Goal: Task Accomplishment & Management: Manage account settings

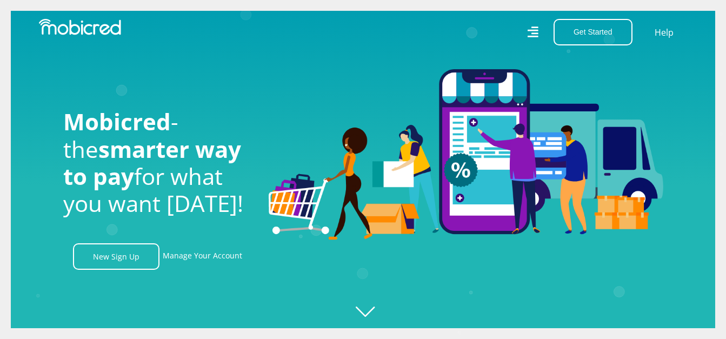
scroll to position [0, 2002]
click at [202, 258] on link "Manage Your Account" at bounding box center [202, 256] width 79 height 26
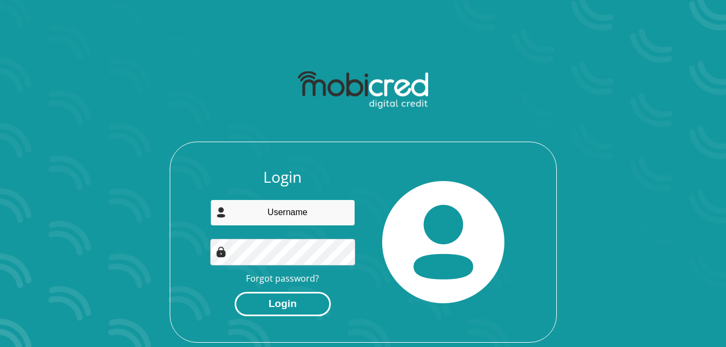
type input "[PERSON_NAME][EMAIL_ADDRESS][PERSON_NAME][DOMAIN_NAME][PERSON_NAME]"
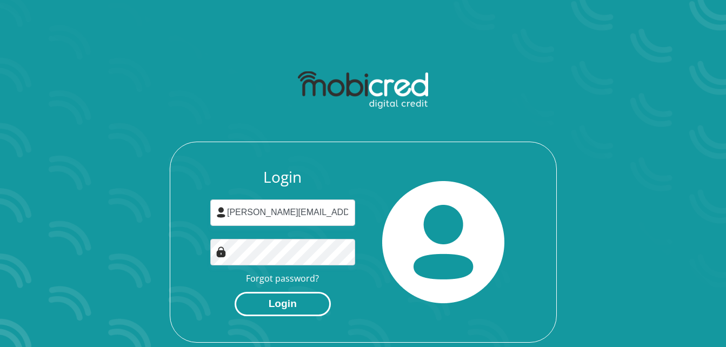
click at [286, 309] on button "Login" at bounding box center [283, 304] width 96 height 24
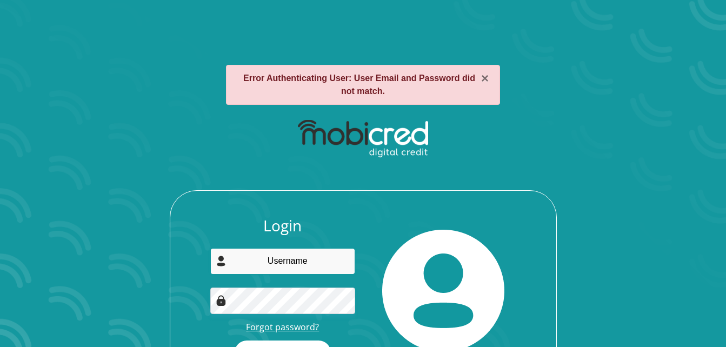
type input "[PERSON_NAME][EMAIL_ADDRESS][PERSON_NAME][DOMAIN_NAME][PERSON_NAME]"
click at [278, 327] on link "Forgot password?" at bounding box center [282, 327] width 73 height 12
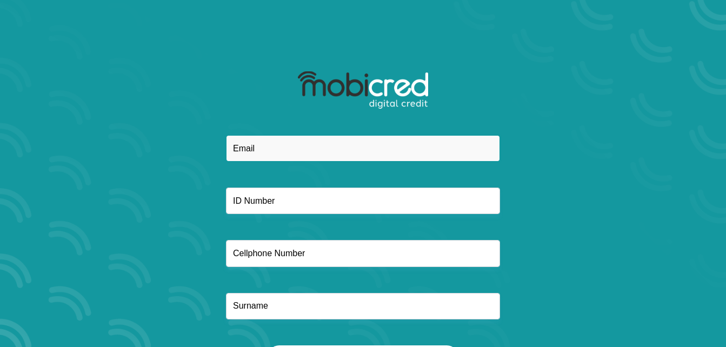
click at [275, 148] on input "email" at bounding box center [363, 148] width 274 height 26
type input "[PERSON_NAME][EMAIL_ADDRESS][PERSON_NAME][DOMAIN_NAME][PERSON_NAME]"
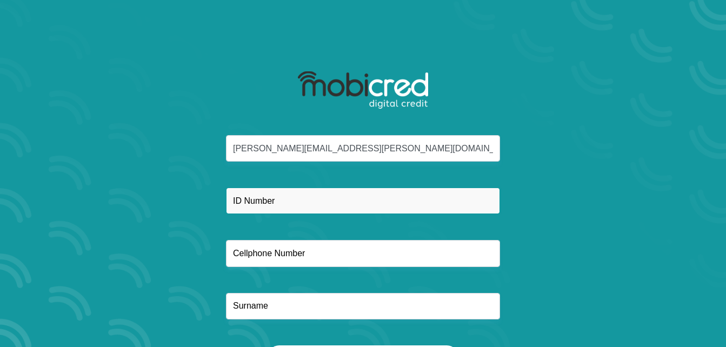
type input "0837785922"
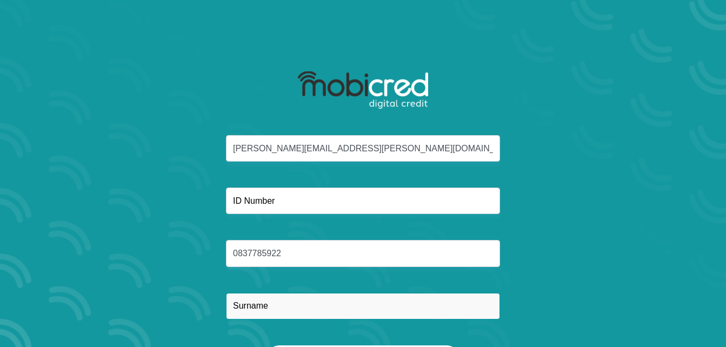
type input "hawthornthwaite"
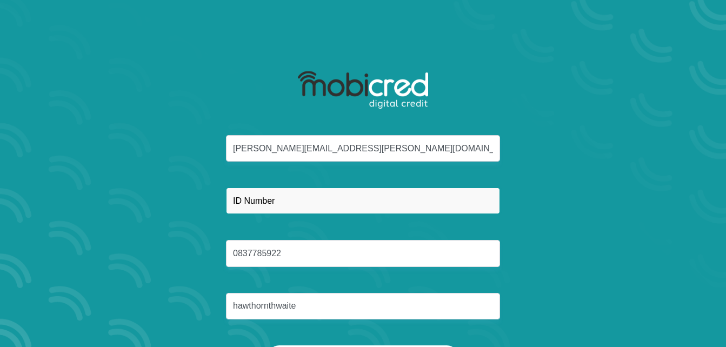
click at [290, 197] on input "text" at bounding box center [363, 201] width 274 height 26
type input "7412275140085"
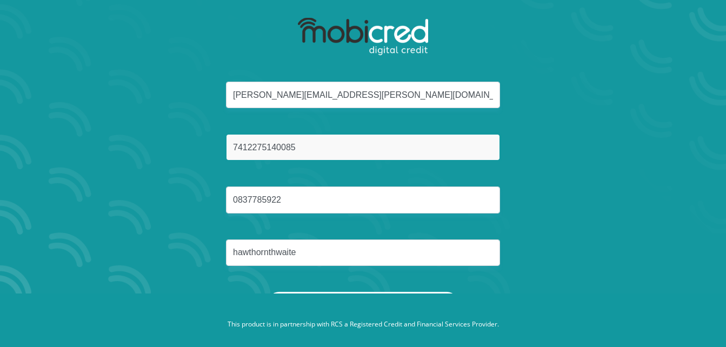
scroll to position [62, 0]
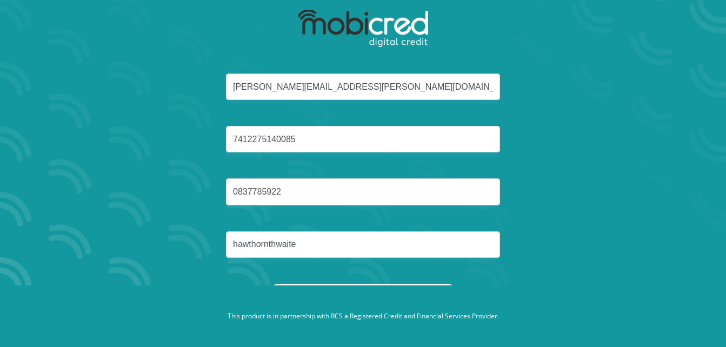
click at [650, 227] on div "[PERSON_NAME][EMAIL_ADDRESS][PERSON_NAME][DOMAIN_NAME][PERSON_NAME] 74122751400…" at bounding box center [363, 178] width 580 height 210
click at [593, 148] on div "[PERSON_NAME][EMAIL_ADDRESS][PERSON_NAME][DOMAIN_NAME][PERSON_NAME] 74122751400…" at bounding box center [363, 178] width 580 height 210
click at [438, 283] on div "[PERSON_NAME][EMAIL_ADDRESS][PERSON_NAME][DOMAIN_NAME][PERSON_NAME] 74122751400…" at bounding box center [363, 178] width 580 height 210
click at [438, 284] on button "Reset Password" at bounding box center [362, 296] width 191 height 24
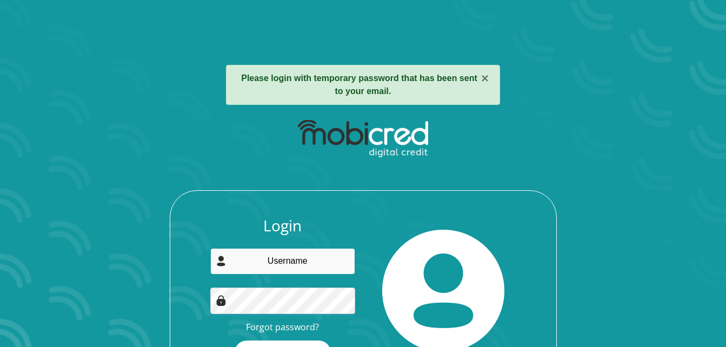
type input "[PERSON_NAME][EMAIL_ADDRESS][PERSON_NAME][DOMAIN_NAME][PERSON_NAME]"
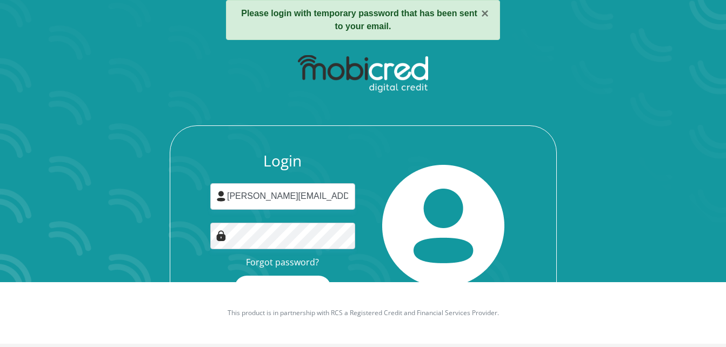
scroll to position [70, 0]
